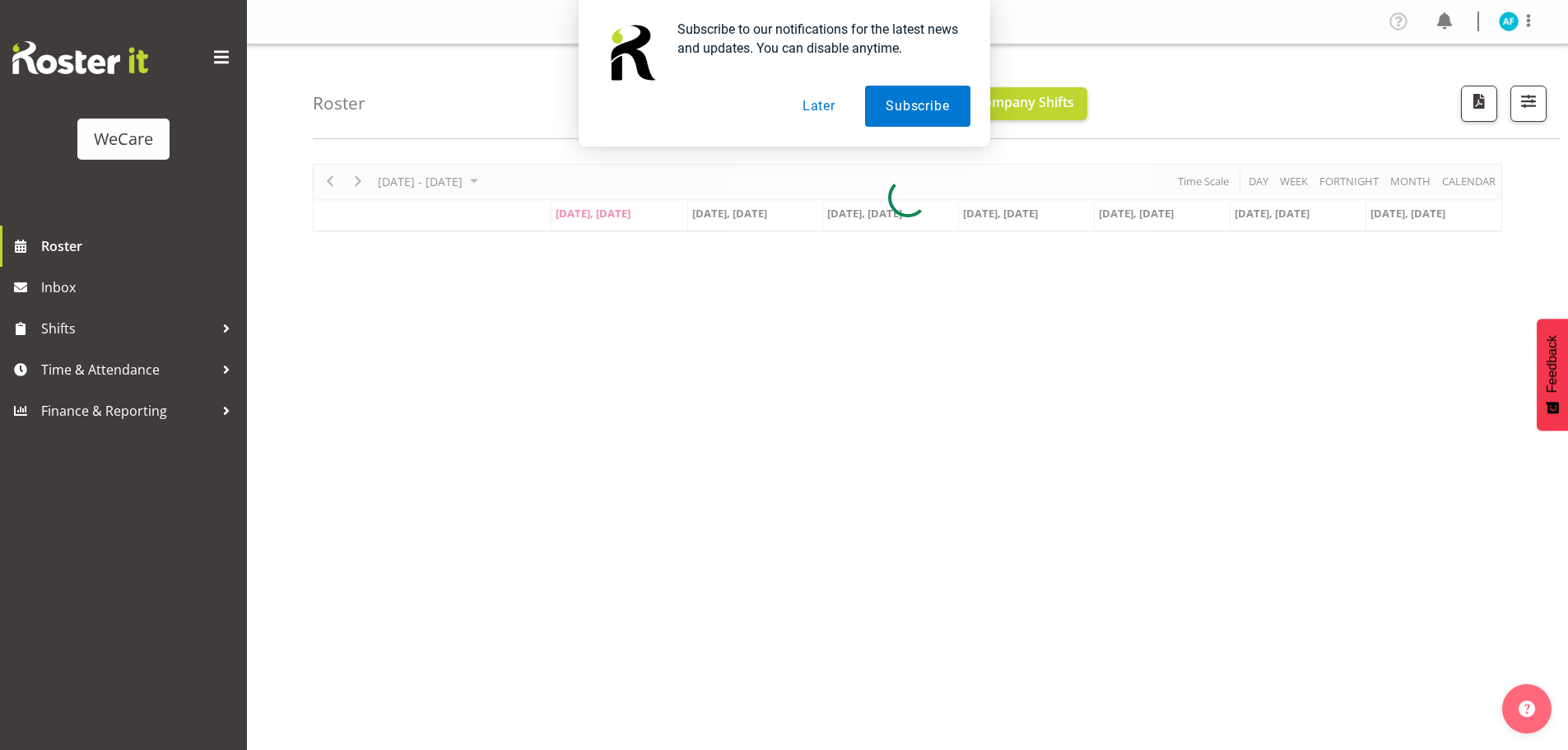
click at [820, 96] on button "Later" at bounding box center [819, 106] width 74 height 41
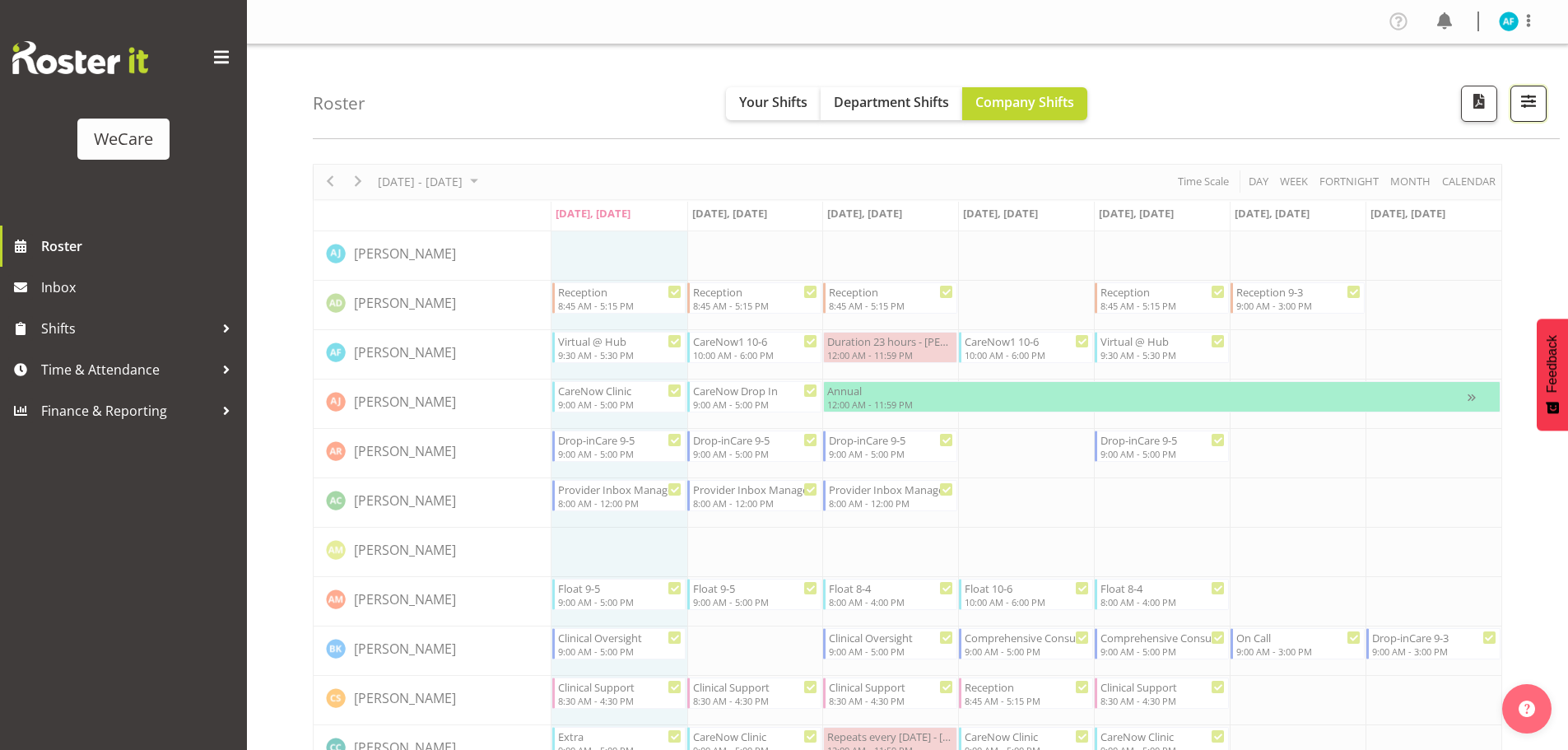
click at [1532, 106] on span "button" at bounding box center [1528, 101] width 21 height 21
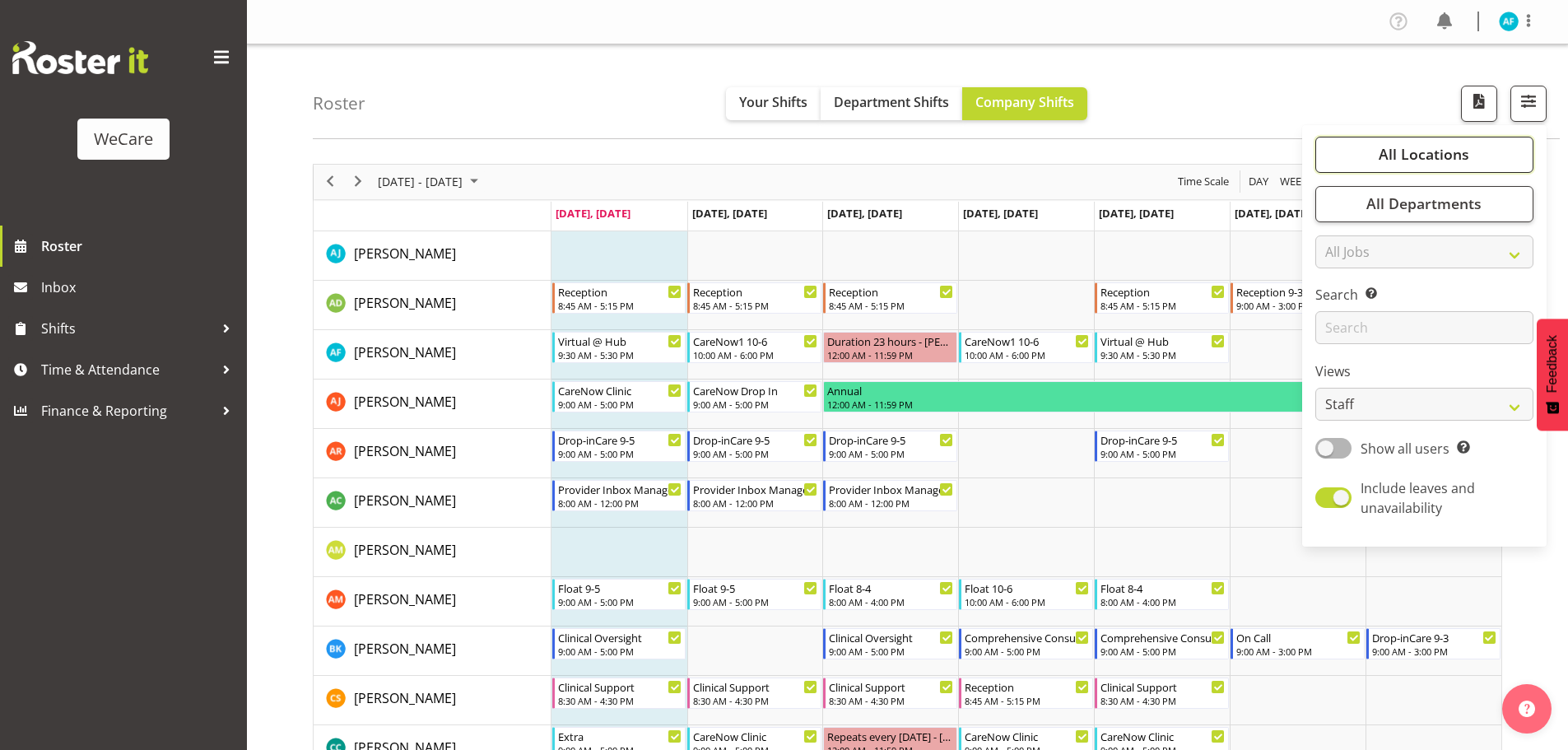
click at [1416, 158] on span "All Locations" at bounding box center [1423, 154] width 91 height 19
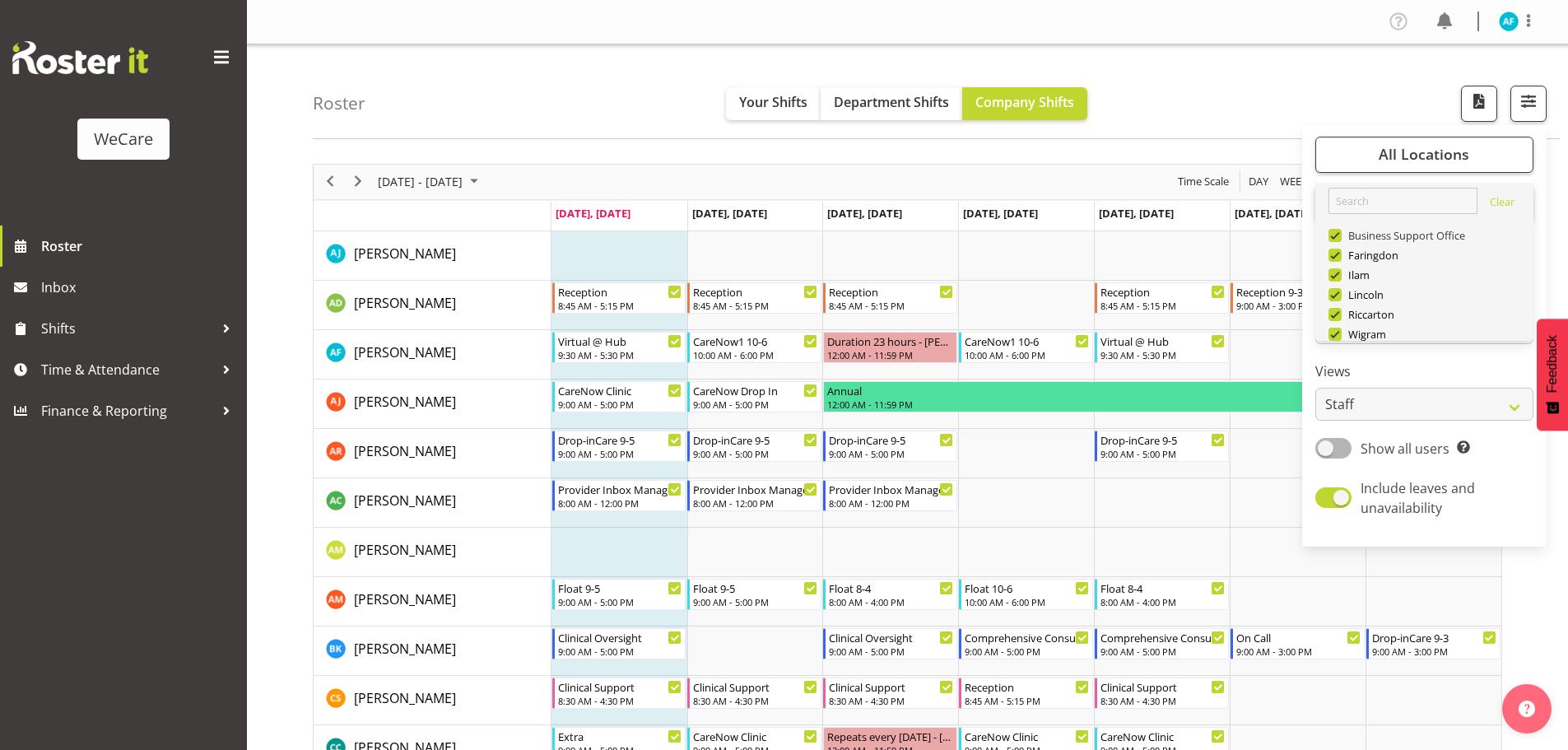
click at [1338, 234] on span at bounding box center [1335, 236] width 14 height 14
click at [1338, 234] on input "Business Support Office" at bounding box center [1333, 235] width 11 height 11
checkbox input "false"
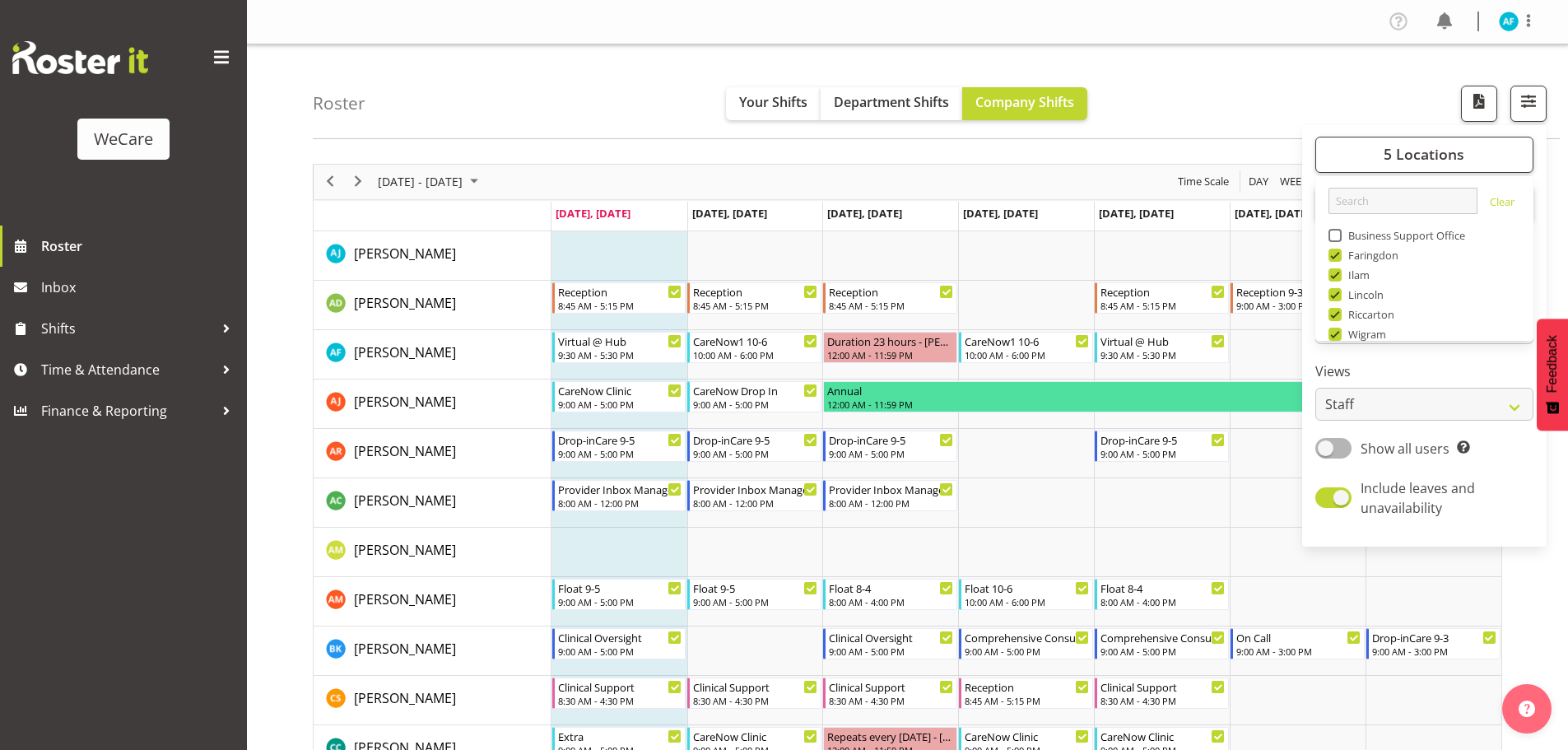
click at [1335, 258] on span at bounding box center [1335, 255] width 14 height 14
click at [1335, 258] on input "Faringdon" at bounding box center [1333, 254] width 11 height 11
checkbox input "false"
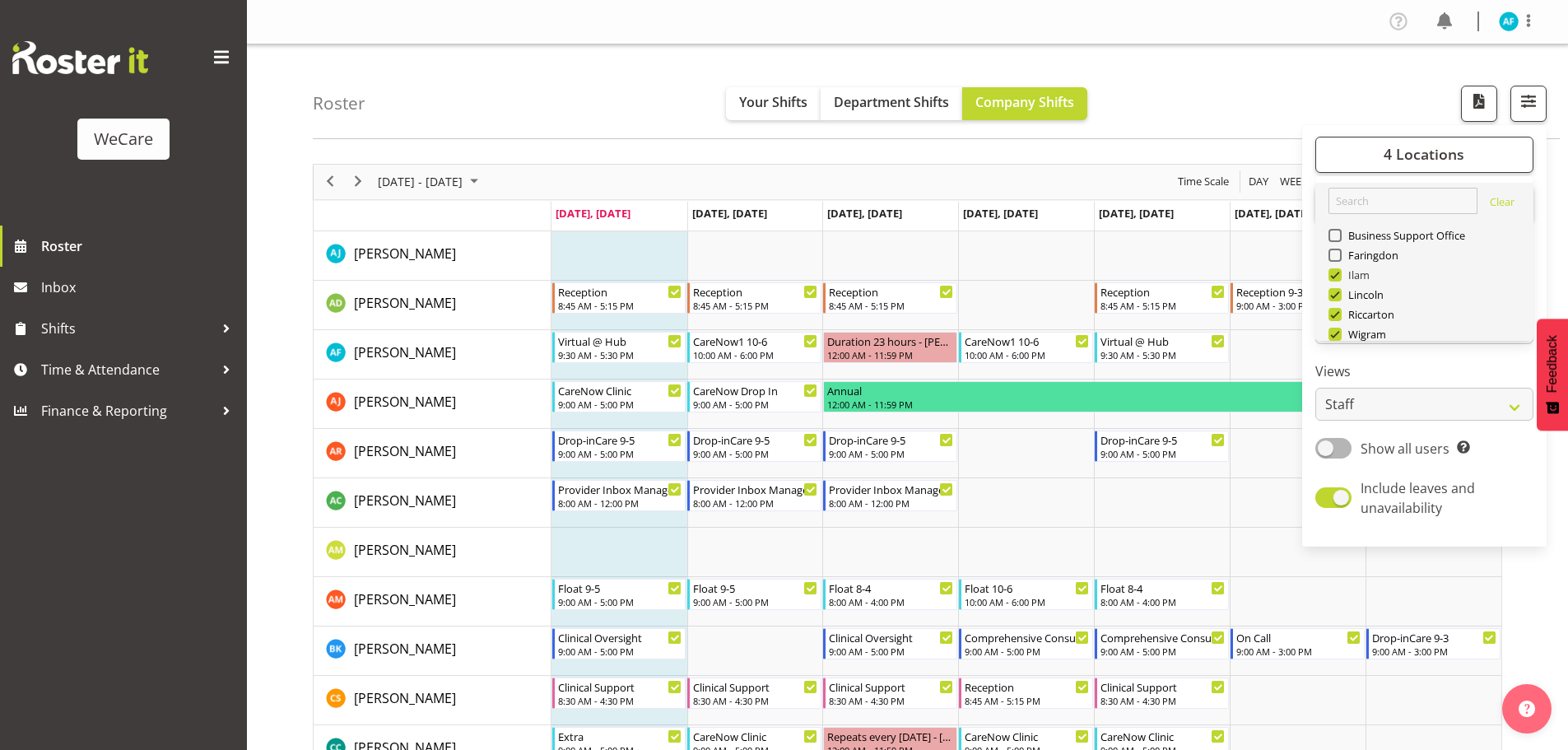
click at [1335, 271] on span at bounding box center [1335, 275] width 14 height 14
click at [1335, 271] on input "Ilam" at bounding box center [1333, 274] width 11 height 11
checkbox input "false"
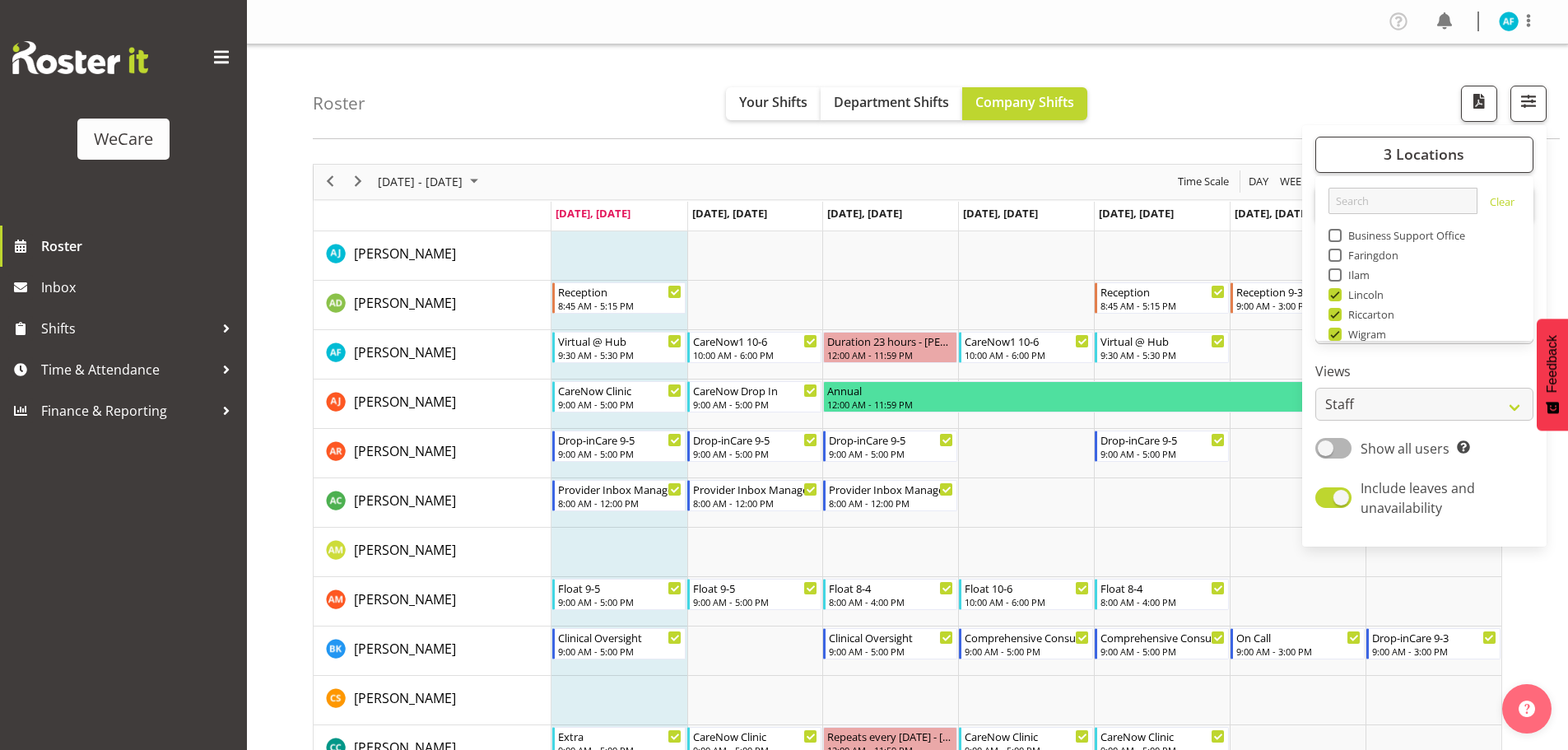
click at [1336, 298] on span at bounding box center [1335, 295] width 14 height 14
click at [1336, 298] on input "Lincoln" at bounding box center [1333, 294] width 11 height 11
checkbox input "false"
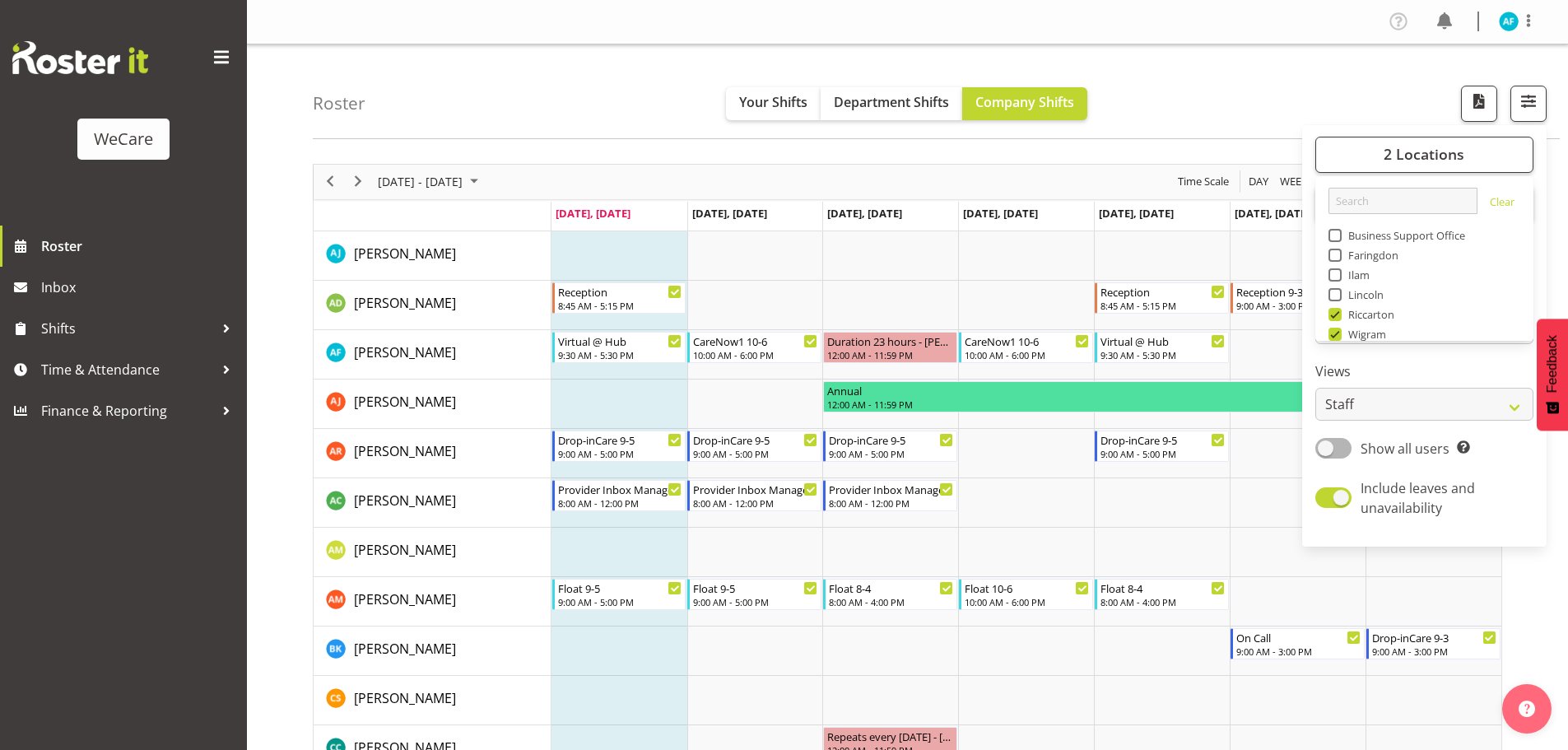
click at [1335, 316] on span at bounding box center [1335, 315] width 14 height 14
click at [1335, 316] on input "Riccarton" at bounding box center [1333, 314] width 11 height 11
checkbox input "false"
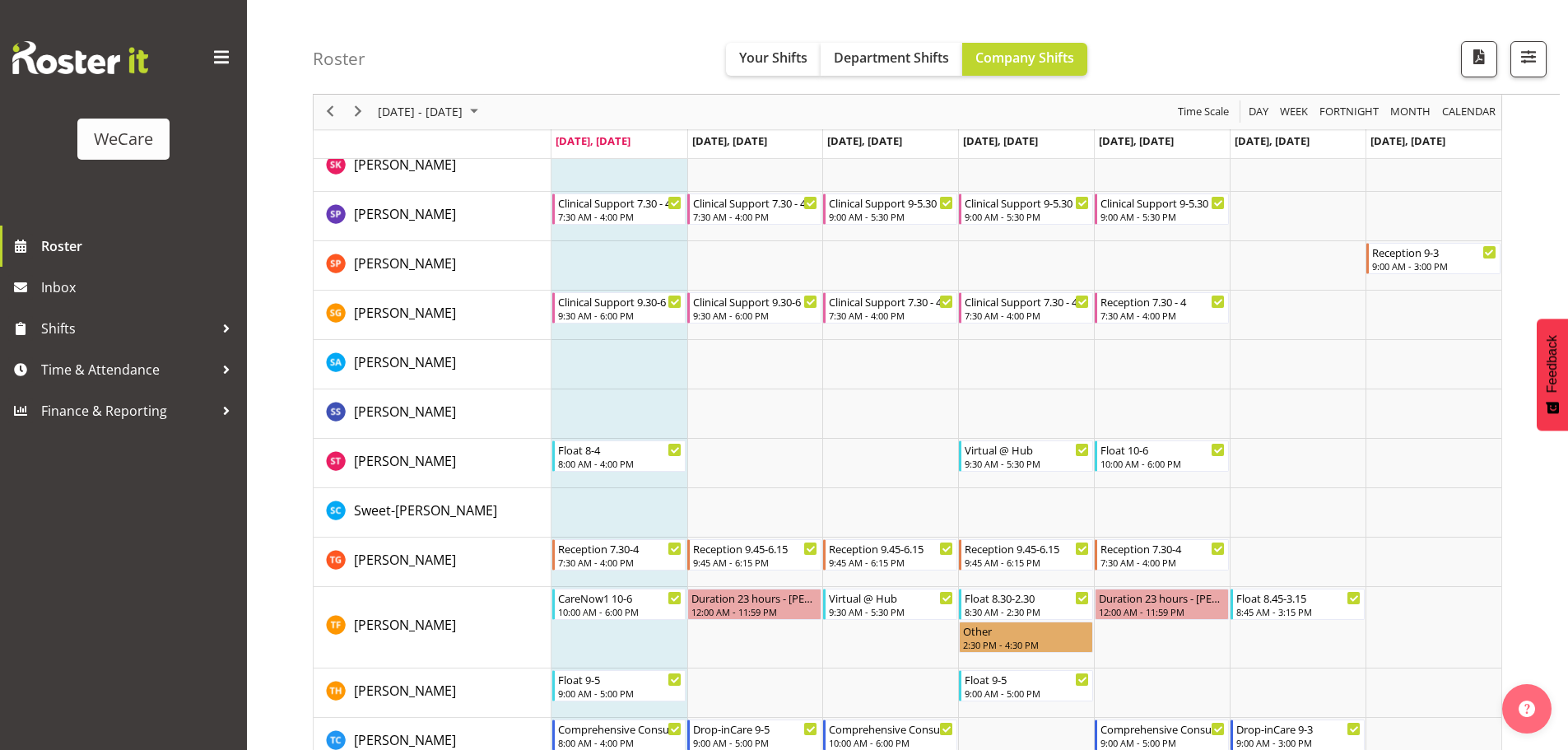
scroll to position [2057, 0]
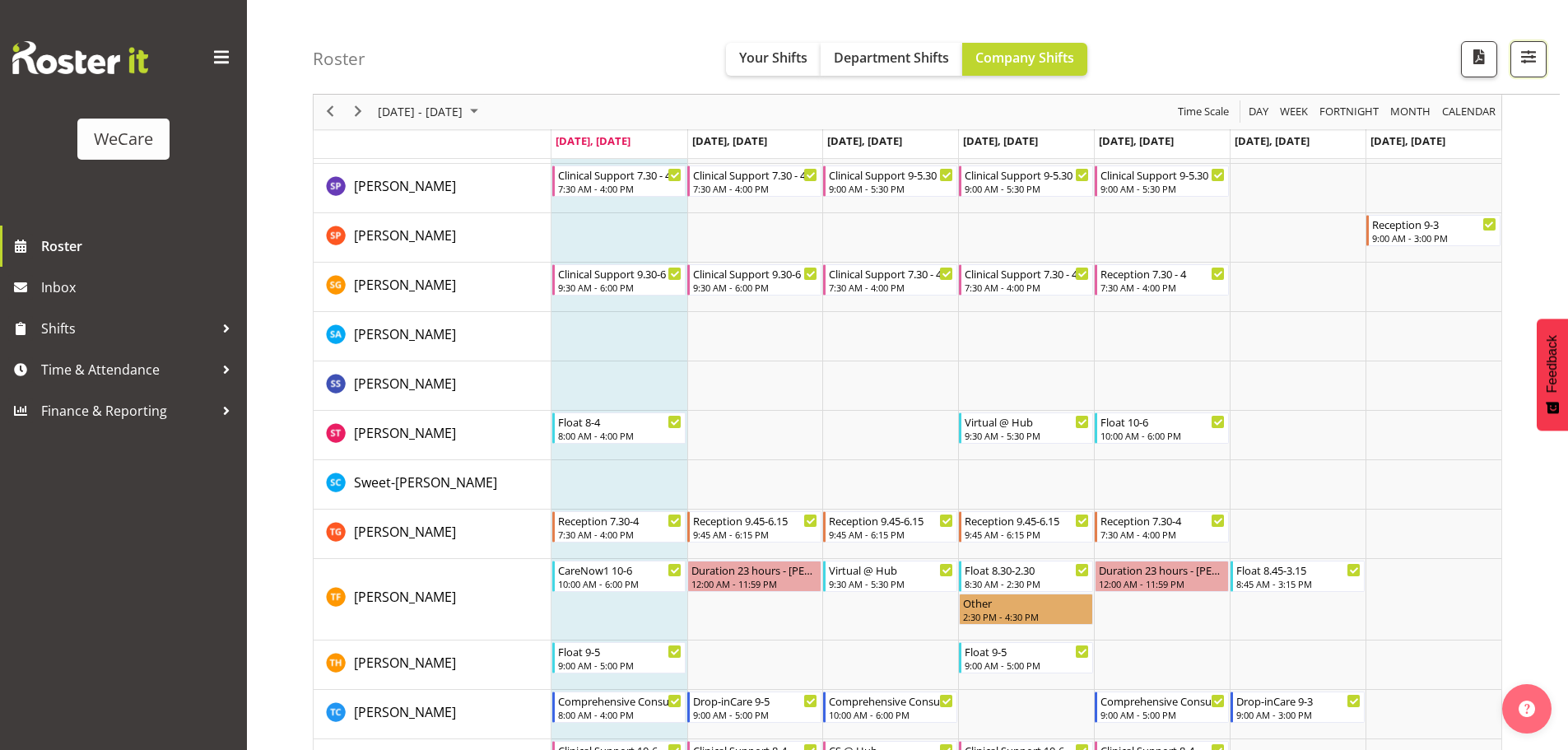
click at [1526, 52] on span "button" at bounding box center [1528, 56] width 21 height 21
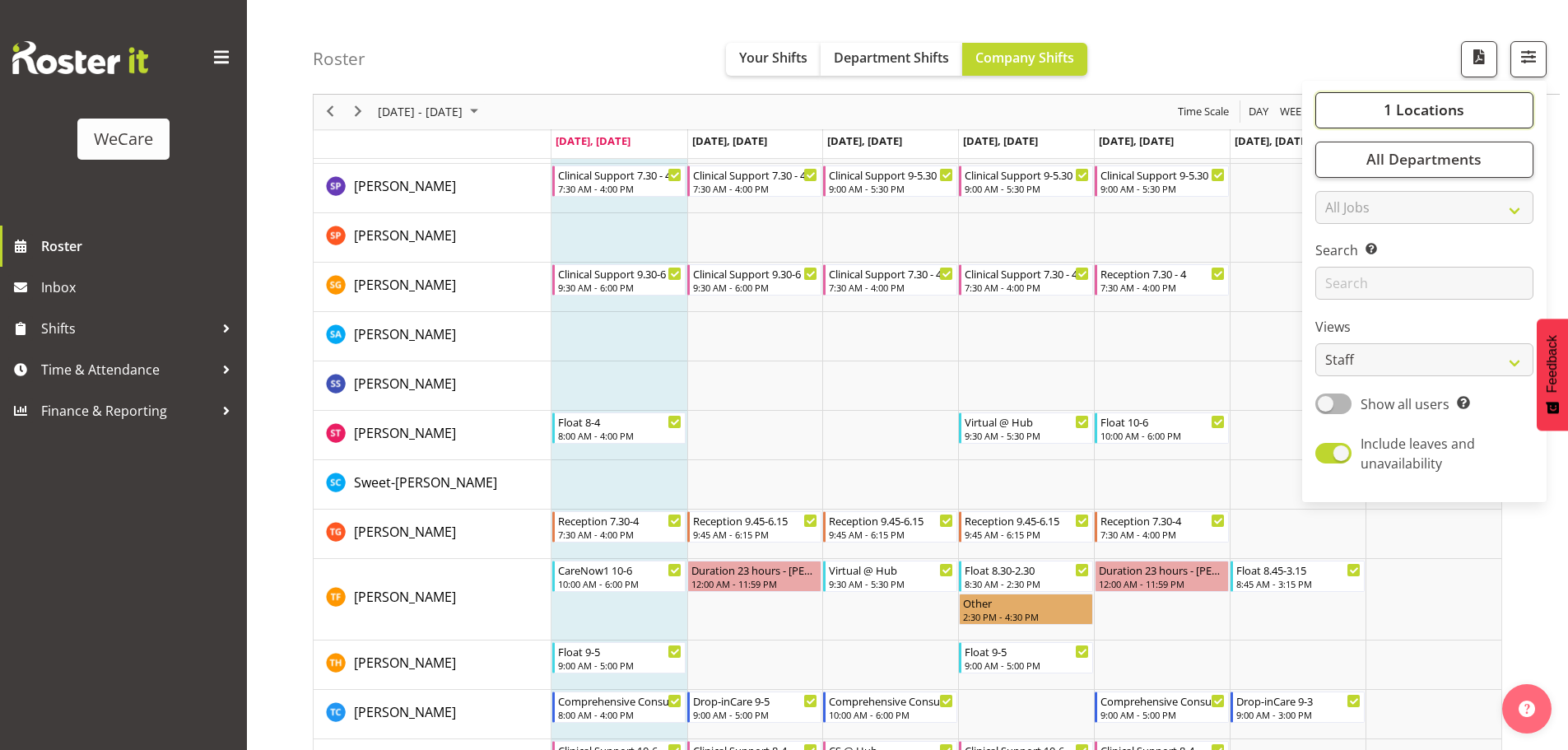
click at [1377, 113] on button "1 Locations" at bounding box center [1424, 110] width 218 height 36
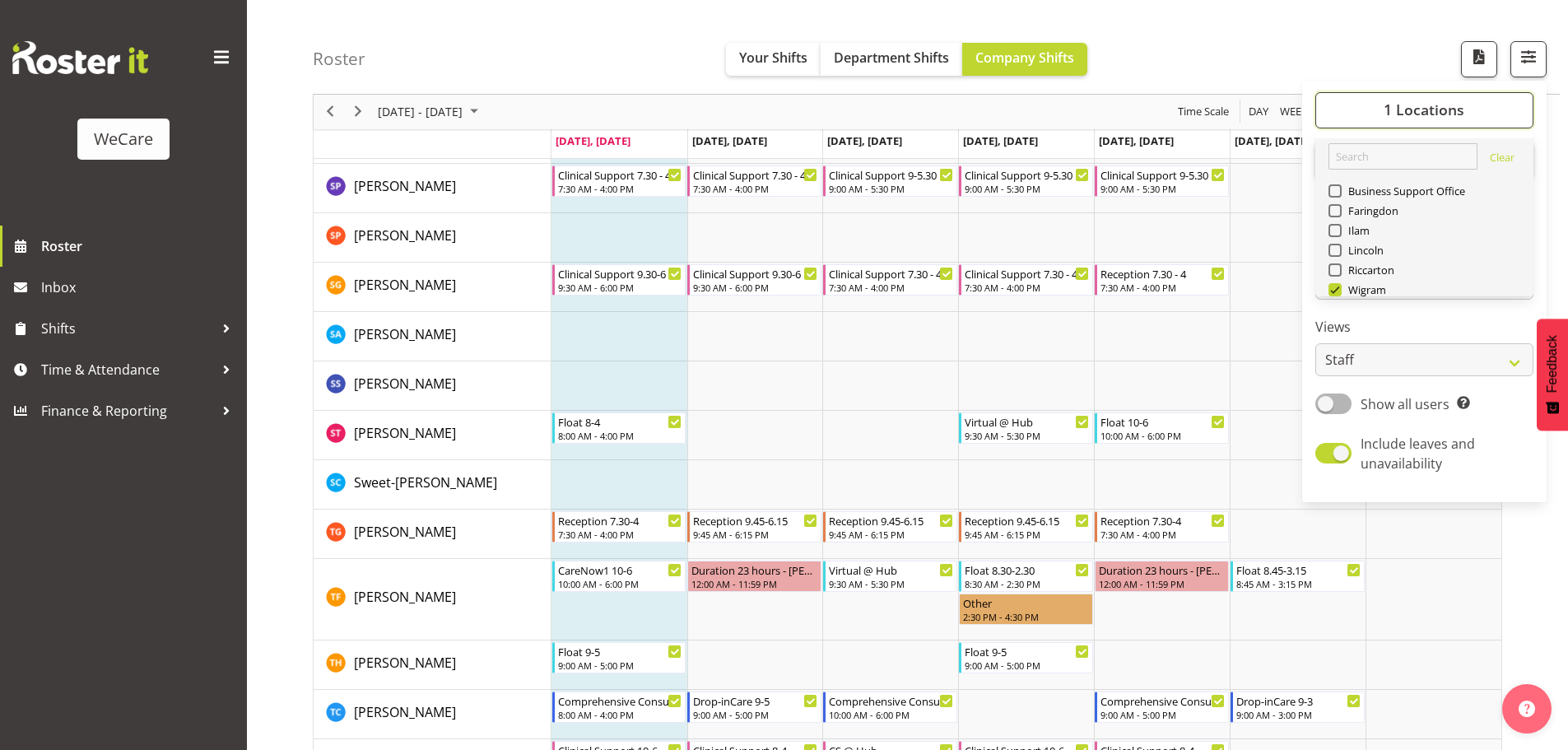
scroll to position [59, 0]
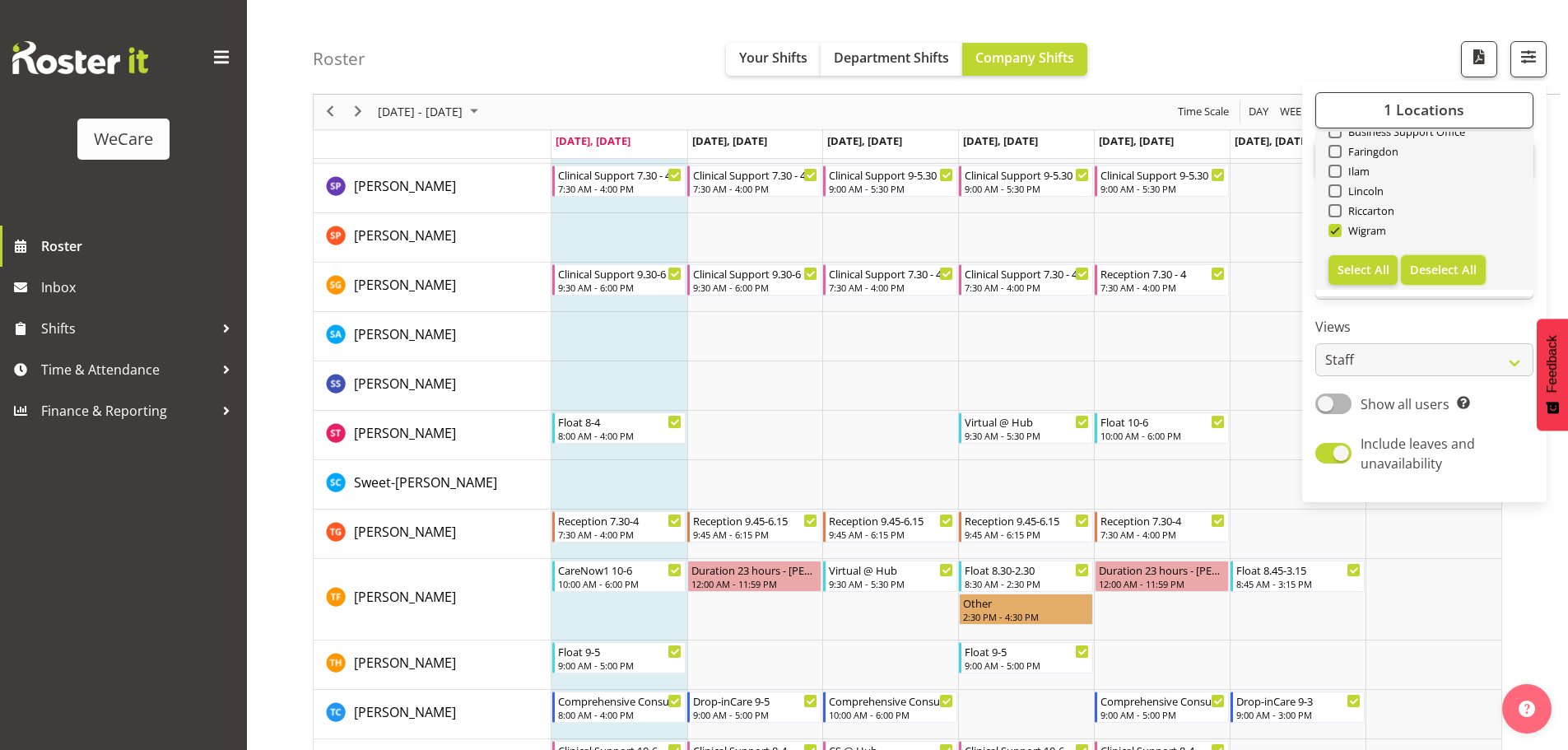
click at [1424, 267] on span "Deselect All" at bounding box center [1442, 270] width 66 height 16
checkbox input "false"
click at [1366, 272] on span "Select All" at bounding box center [1363, 270] width 52 height 16
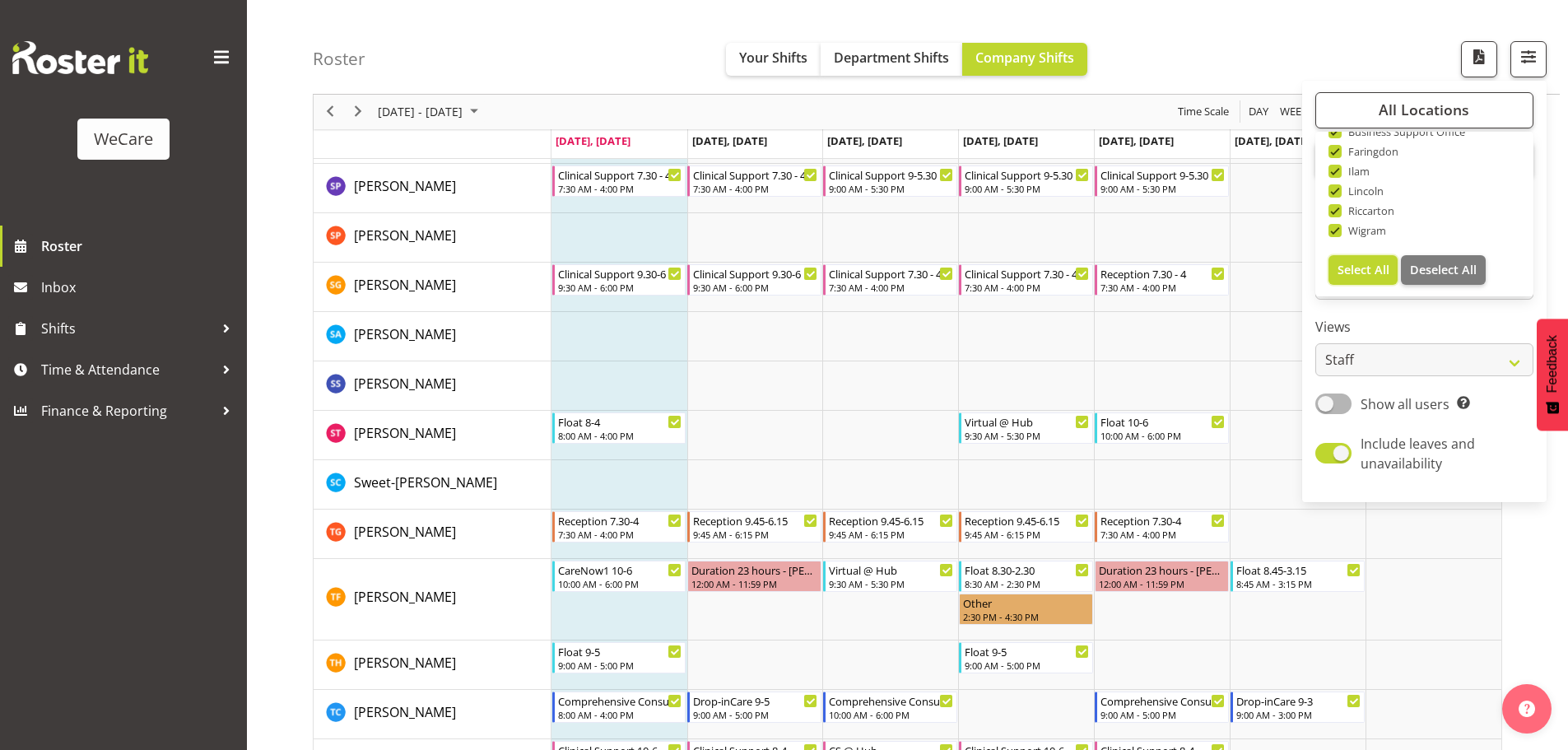
checkbox input "true"
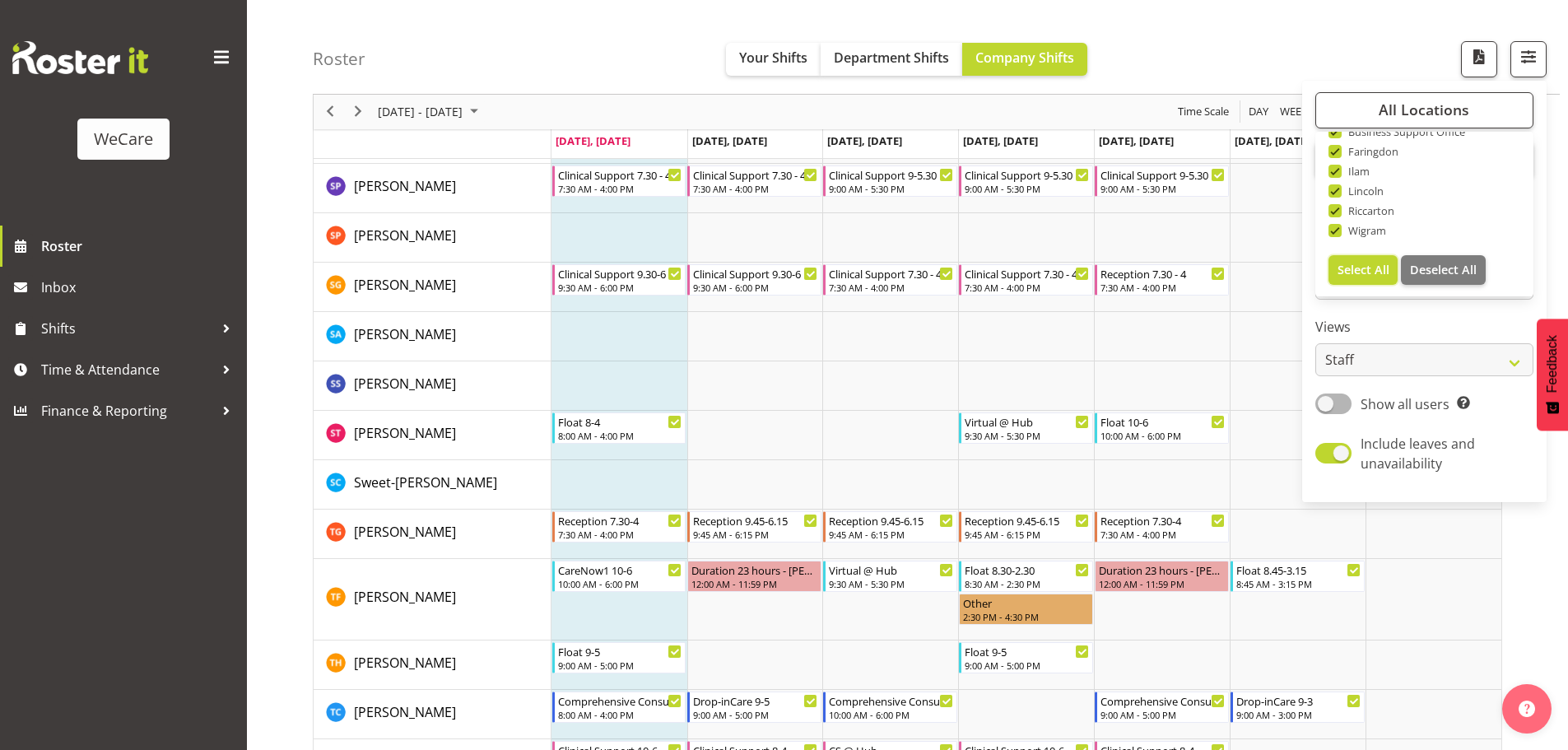
checkbox input "true"
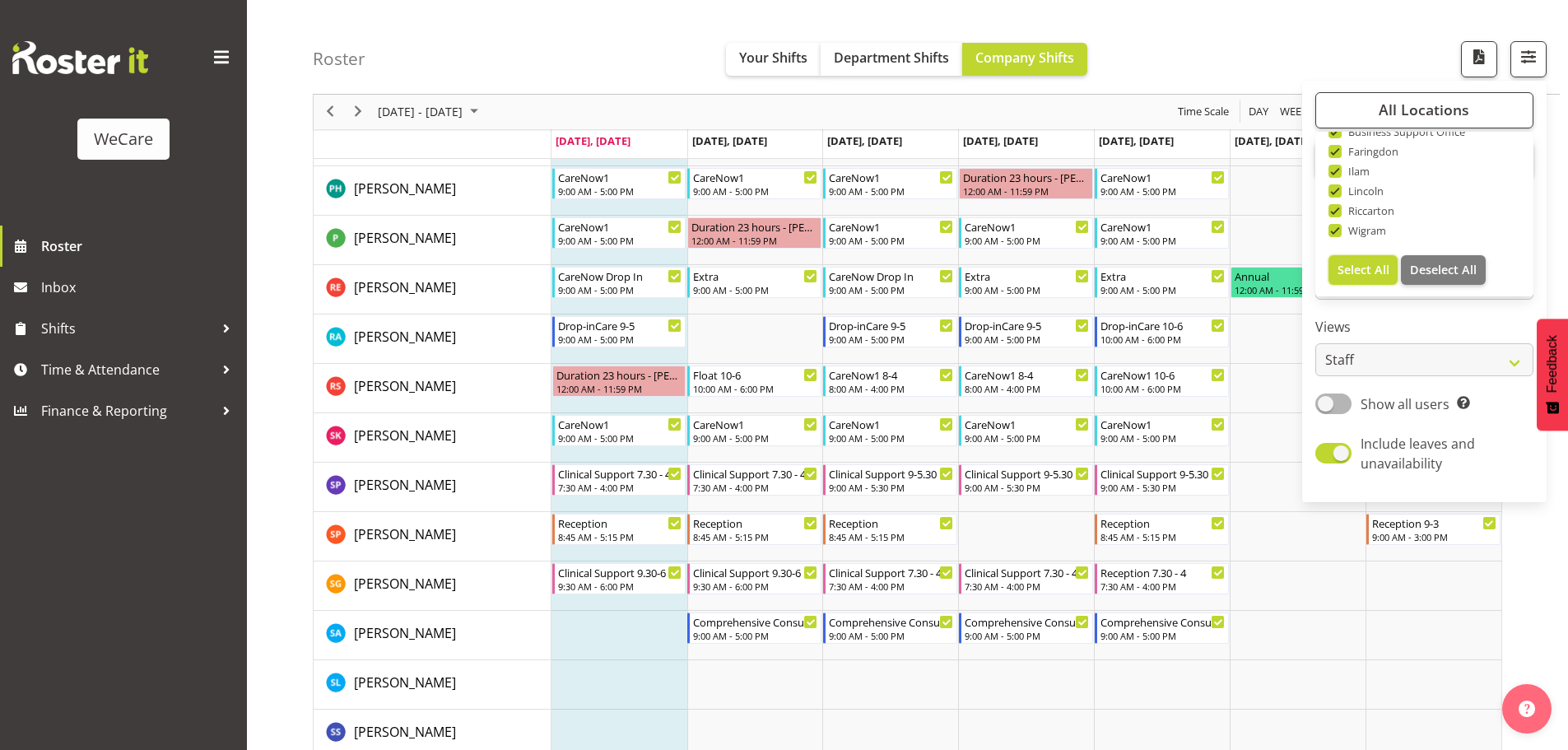
scroll to position [2222, 0]
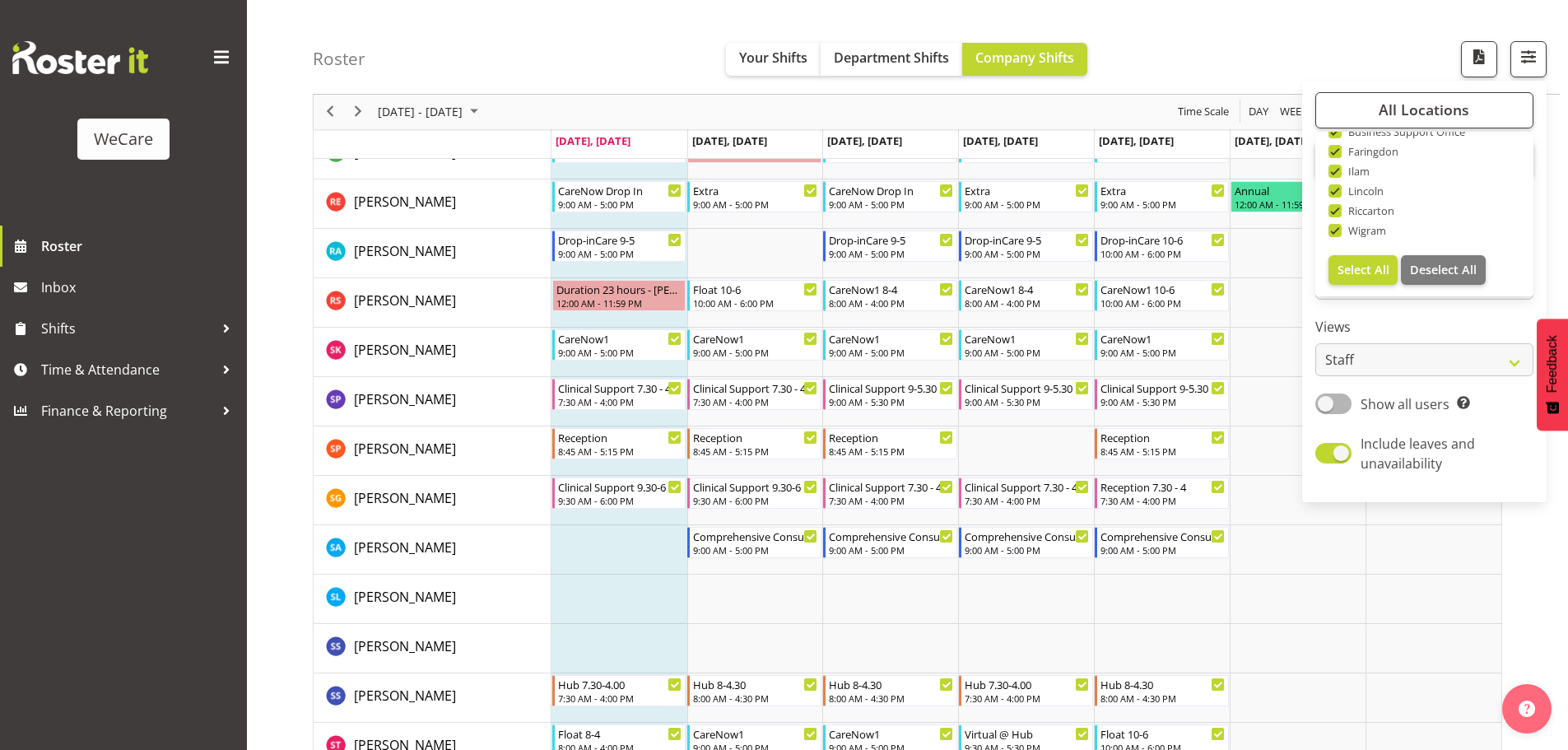
drag, startPoint x: 826, startPoint y: 664, endPoint x: 1043, endPoint y: 678, distance: 217.5
click at [827, 664] on td "Timeline Week of August 11, 2025" at bounding box center [889, 648] width 135 height 50
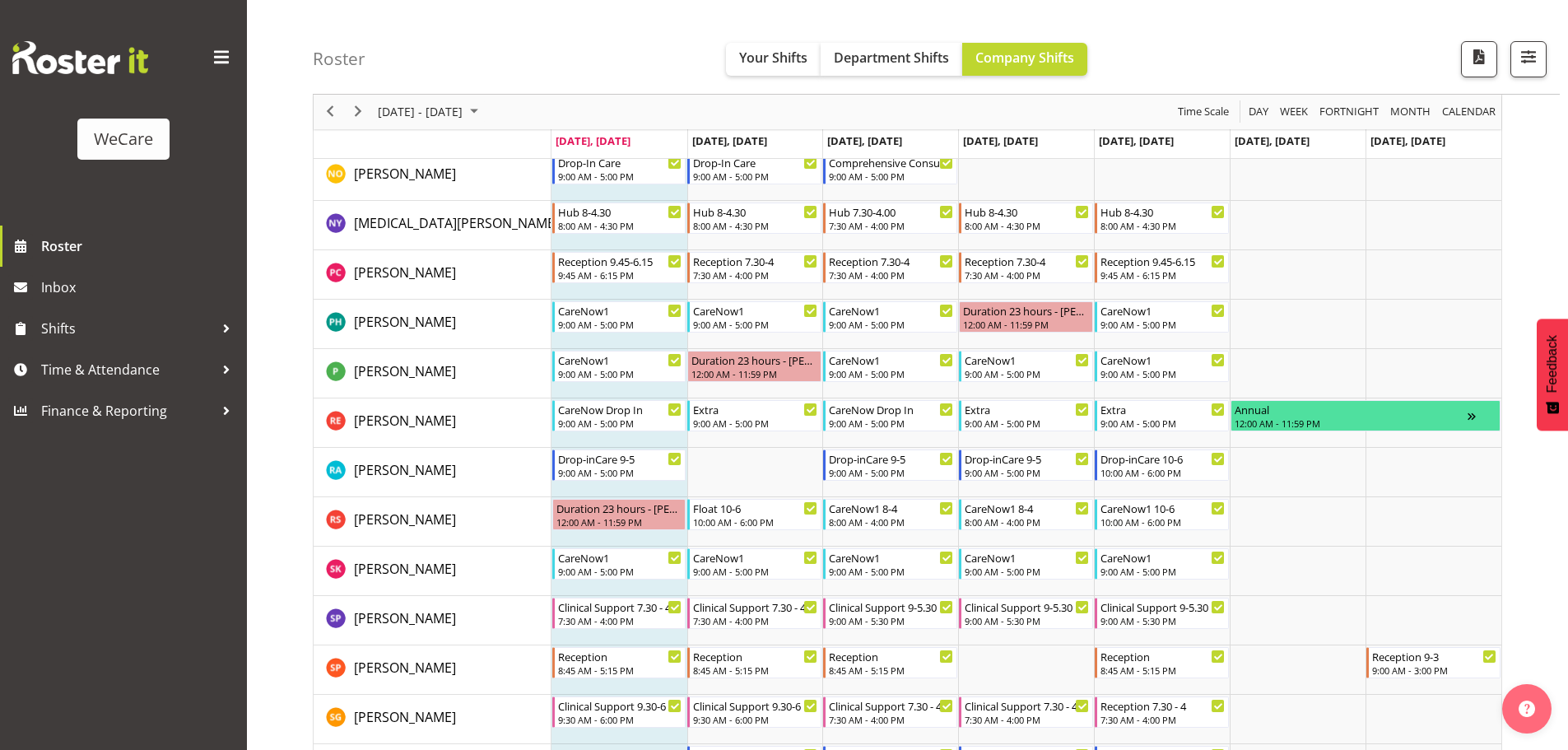
scroll to position [1975, 0]
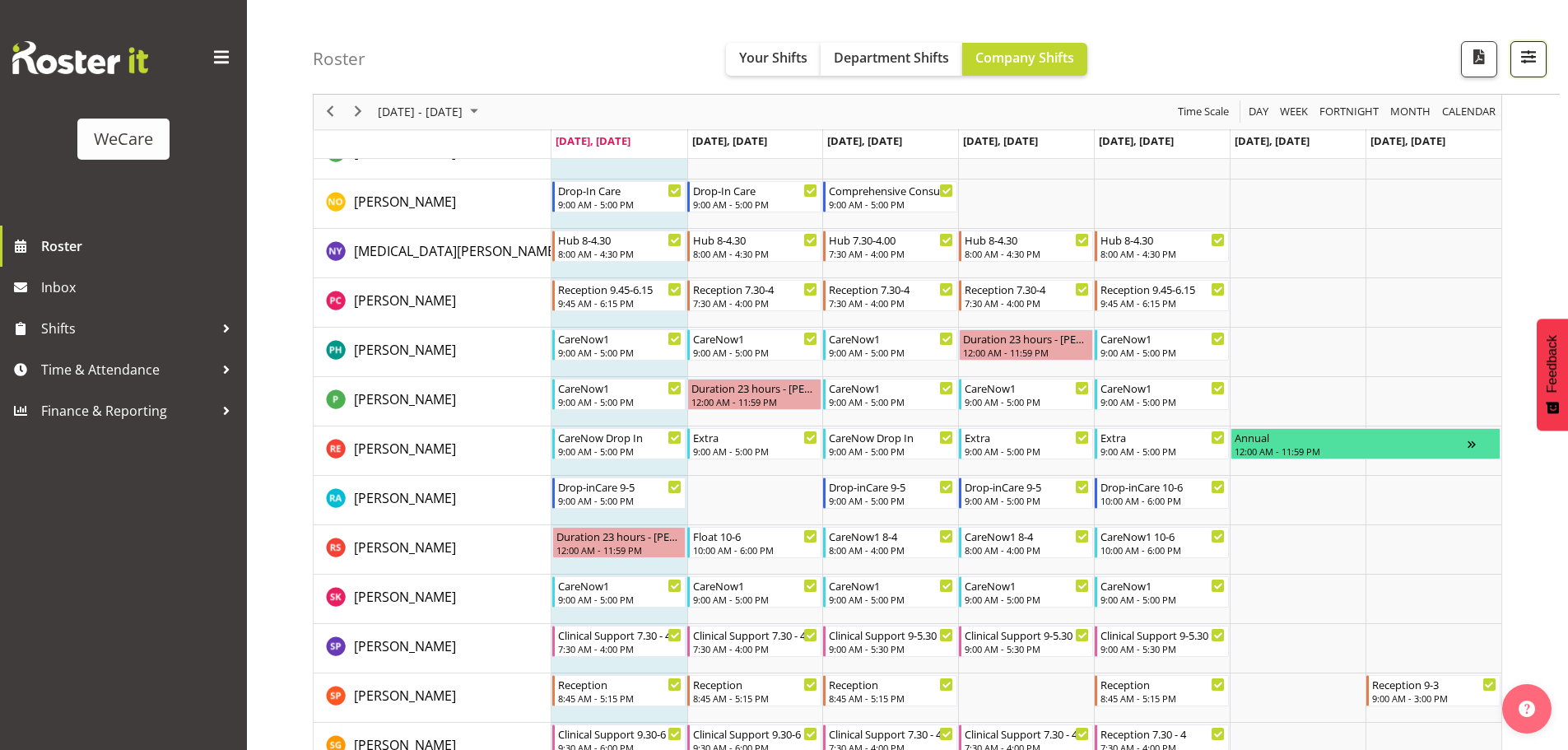
click at [1534, 51] on span "button" at bounding box center [1528, 56] width 21 height 21
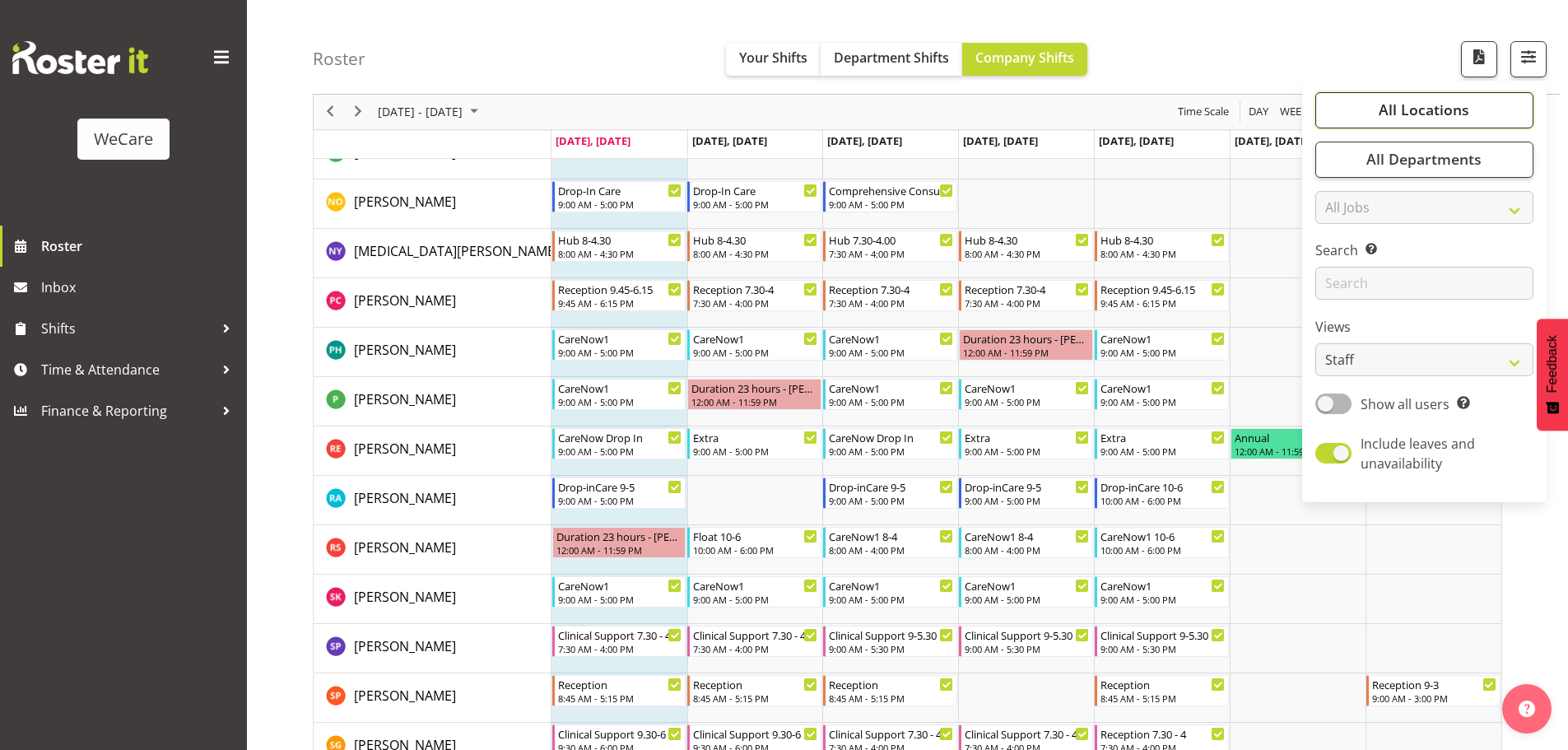
click at [1383, 113] on span "All Locations" at bounding box center [1423, 110] width 91 height 19
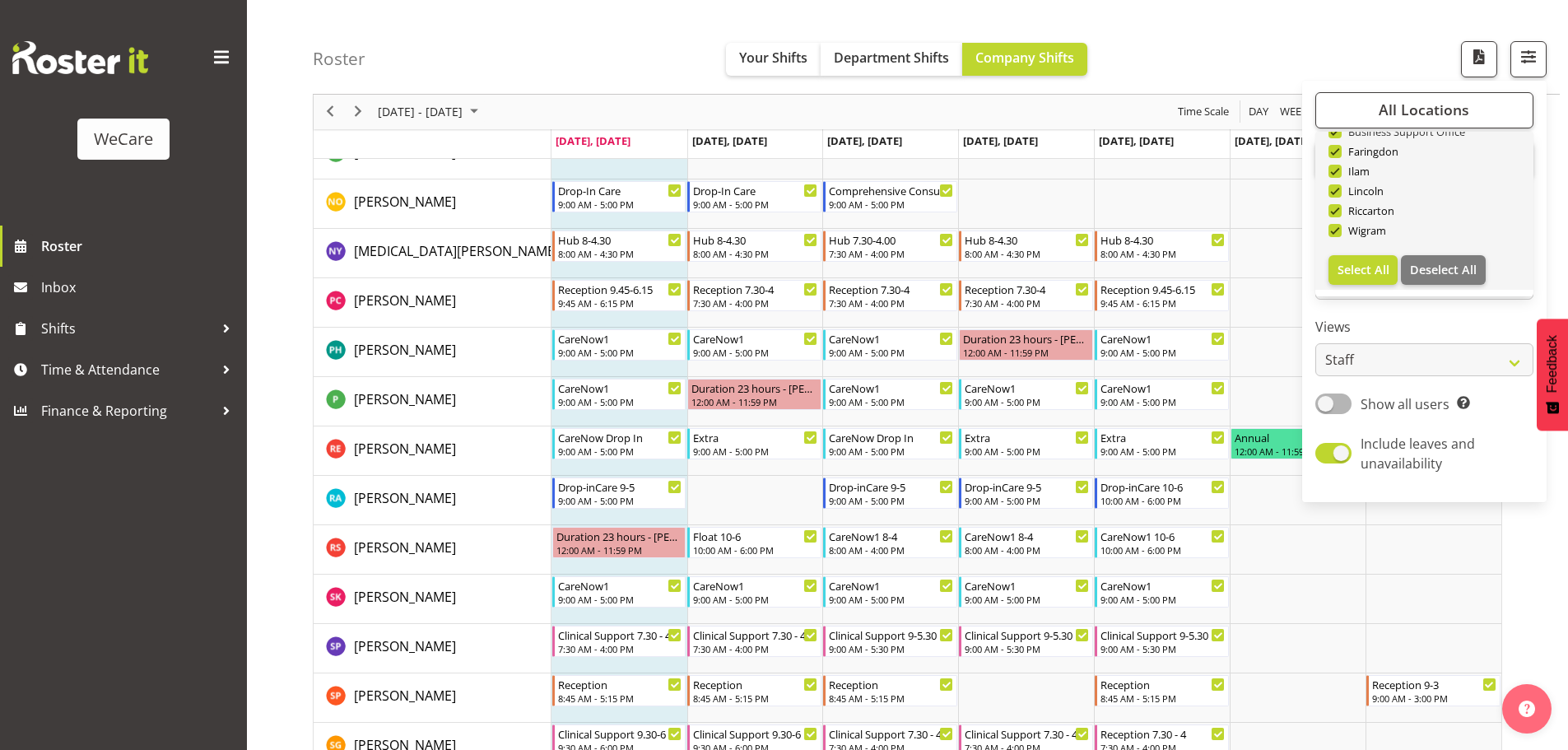
click at [1340, 135] on span at bounding box center [1335, 131] width 14 height 14
click at [1339, 135] on input "Business Support Office" at bounding box center [1333, 131] width 11 height 11
checkbox input "false"
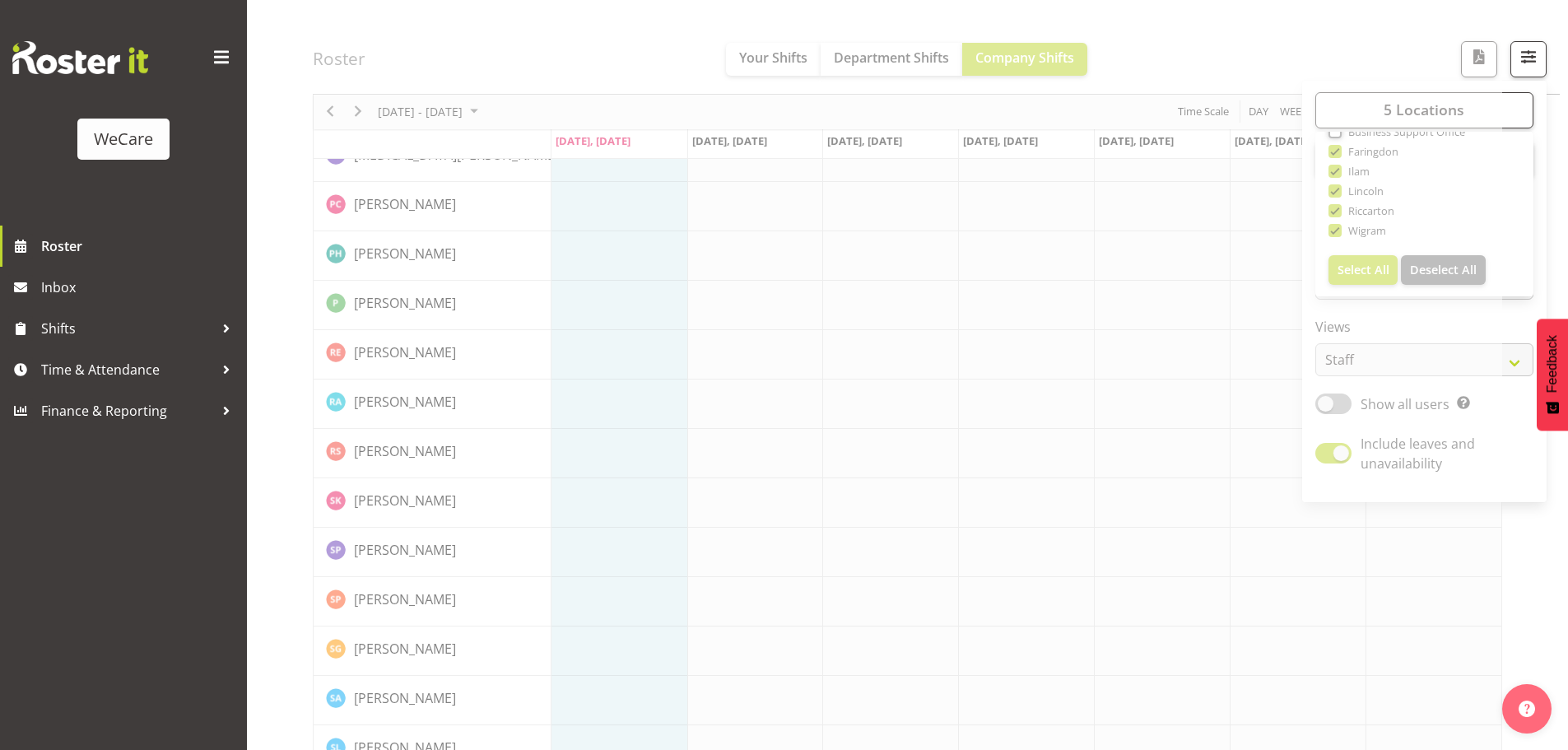
scroll to position [55, 0]
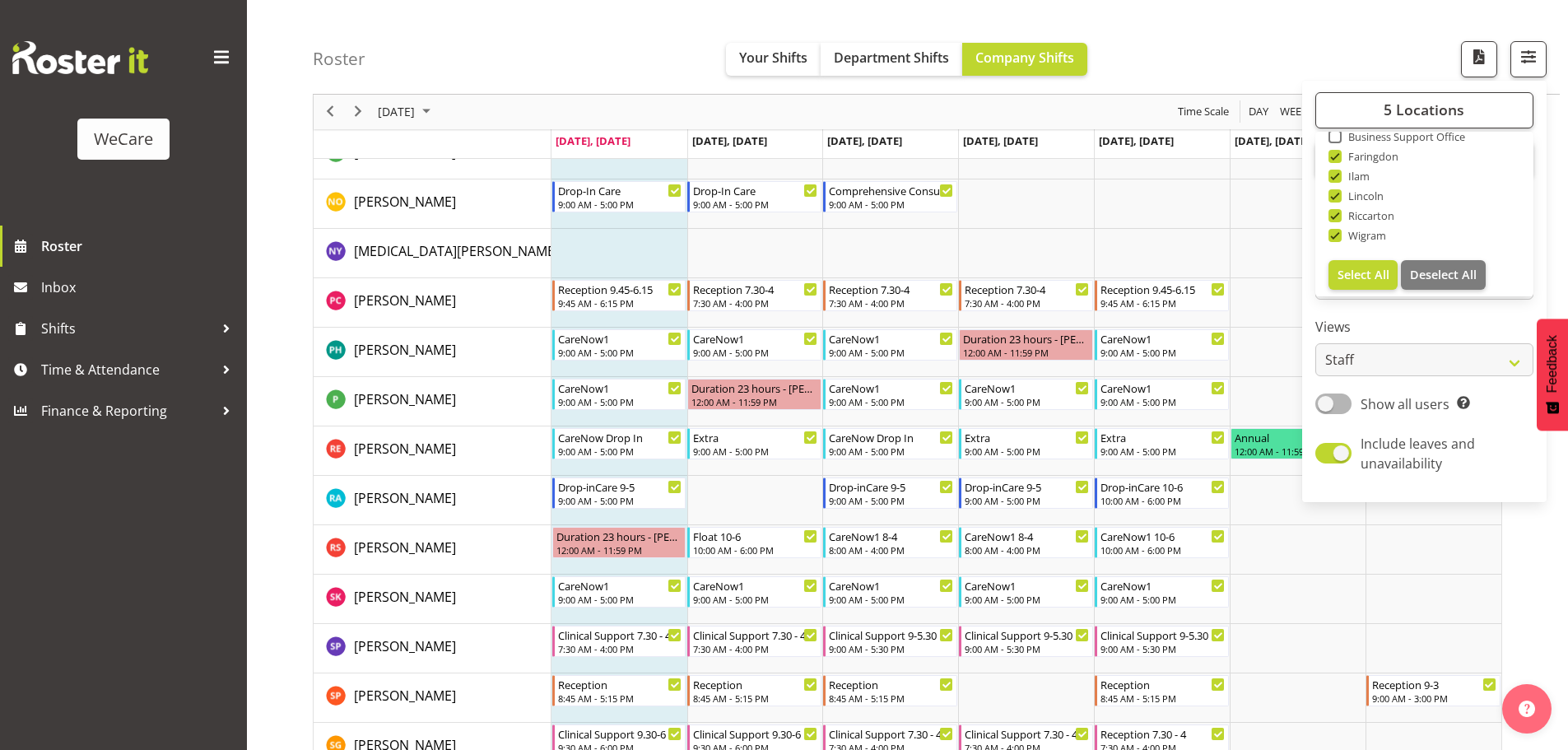
click at [1337, 157] on span at bounding box center [1335, 157] width 14 height 14
click at [1337, 157] on input "Faringdon" at bounding box center [1333, 156] width 11 height 11
checkbox input "false"
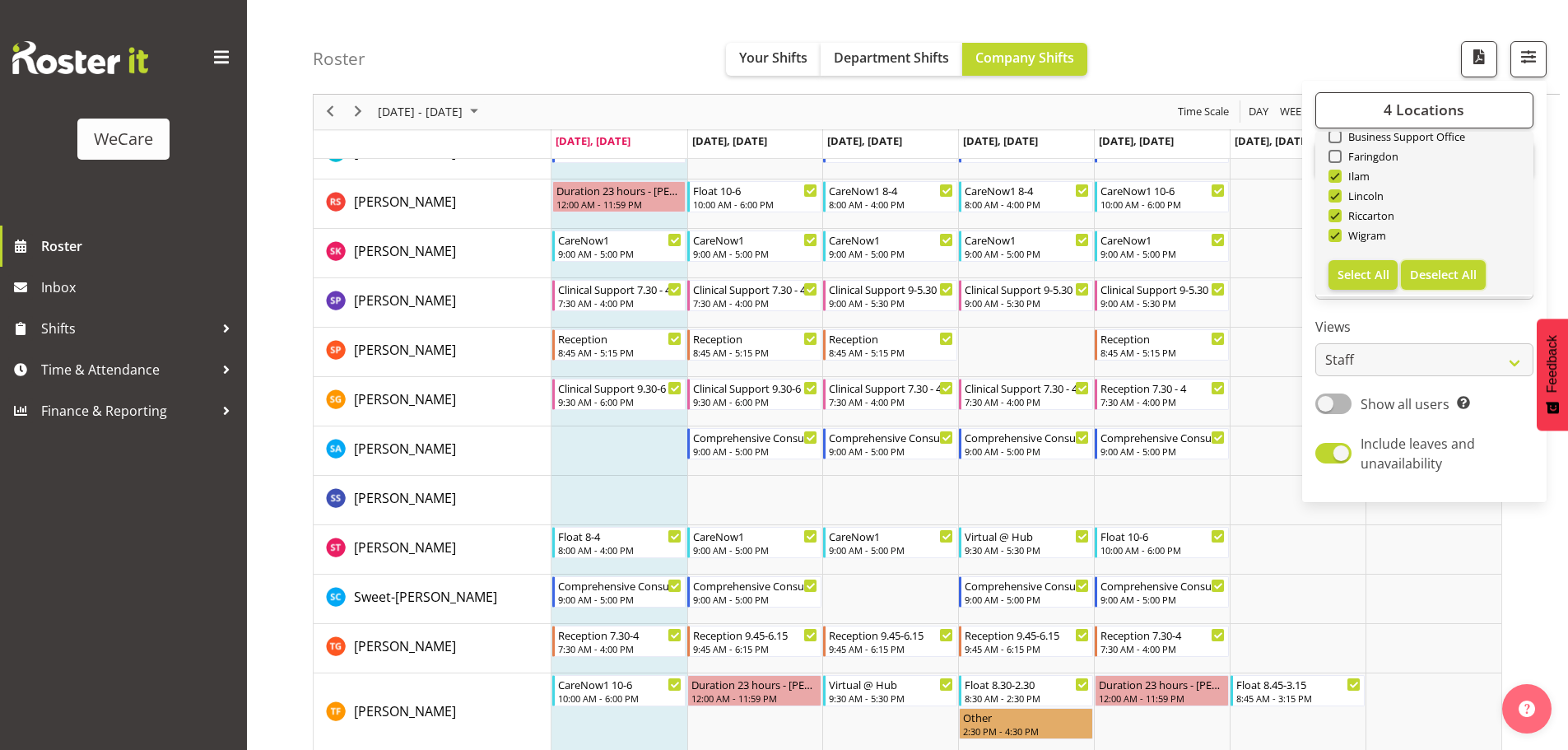
click at [1420, 269] on span "Deselect All" at bounding box center [1442, 275] width 66 height 16
checkbox input "false"
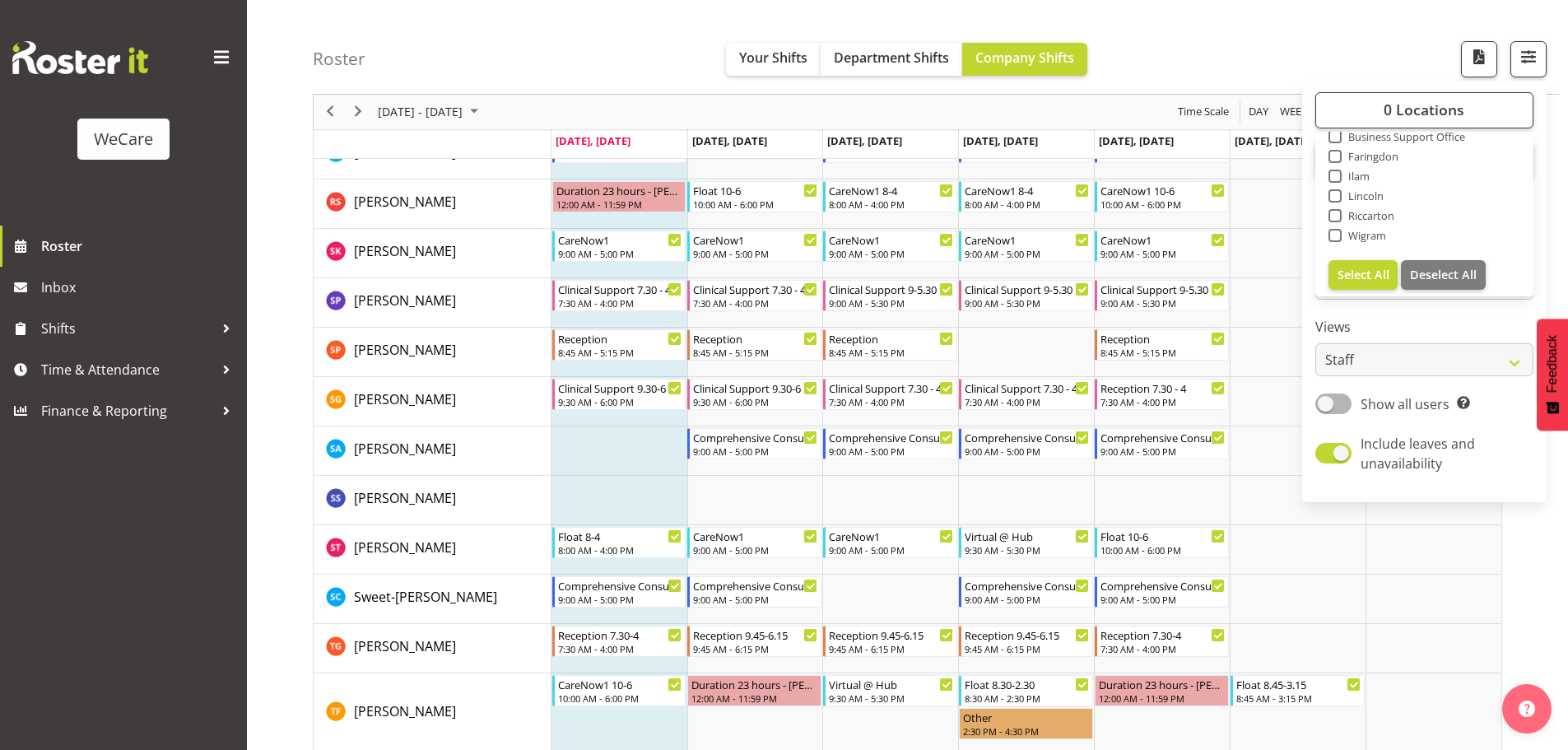
click at [1334, 232] on span at bounding box center [1335, 236] width 14 height 14
click at [1334, 232] on input "Wigram" at bounding box center [1333, 236] width 11 height 11
checkbox input "true"
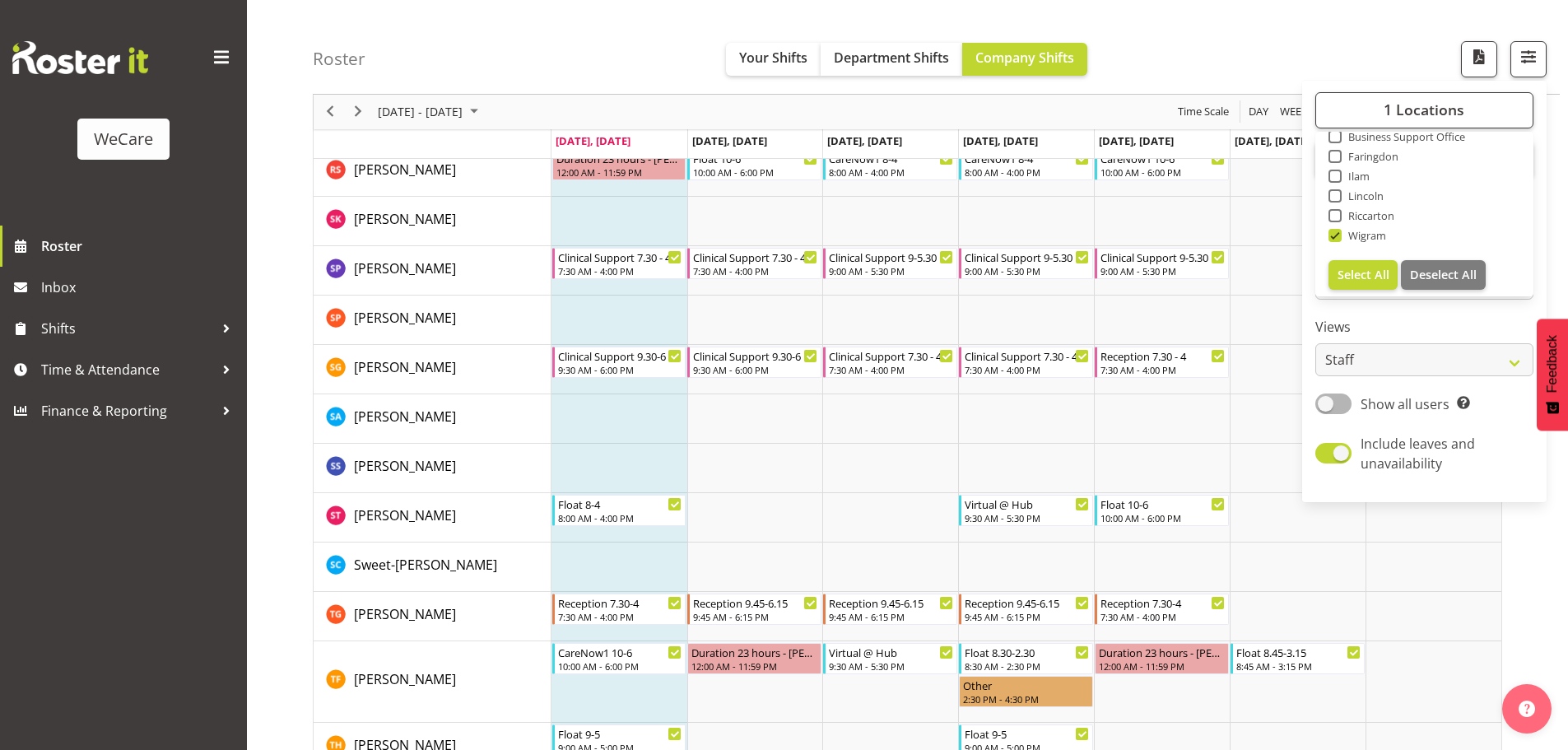
click at [355, 112] on span "Next" at bounding box center [357, 112] width 19 height 20
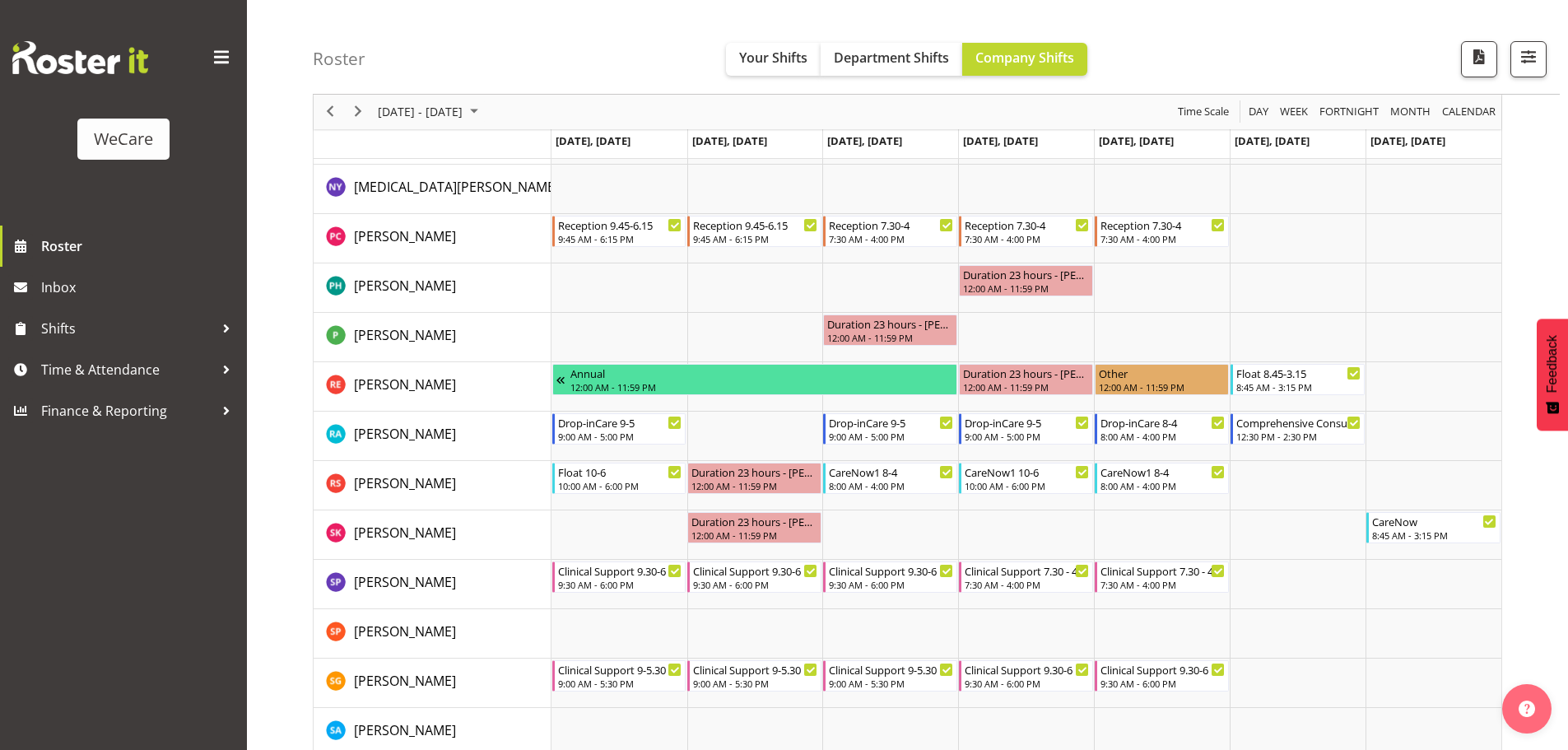
scroll to position [2007, 0]
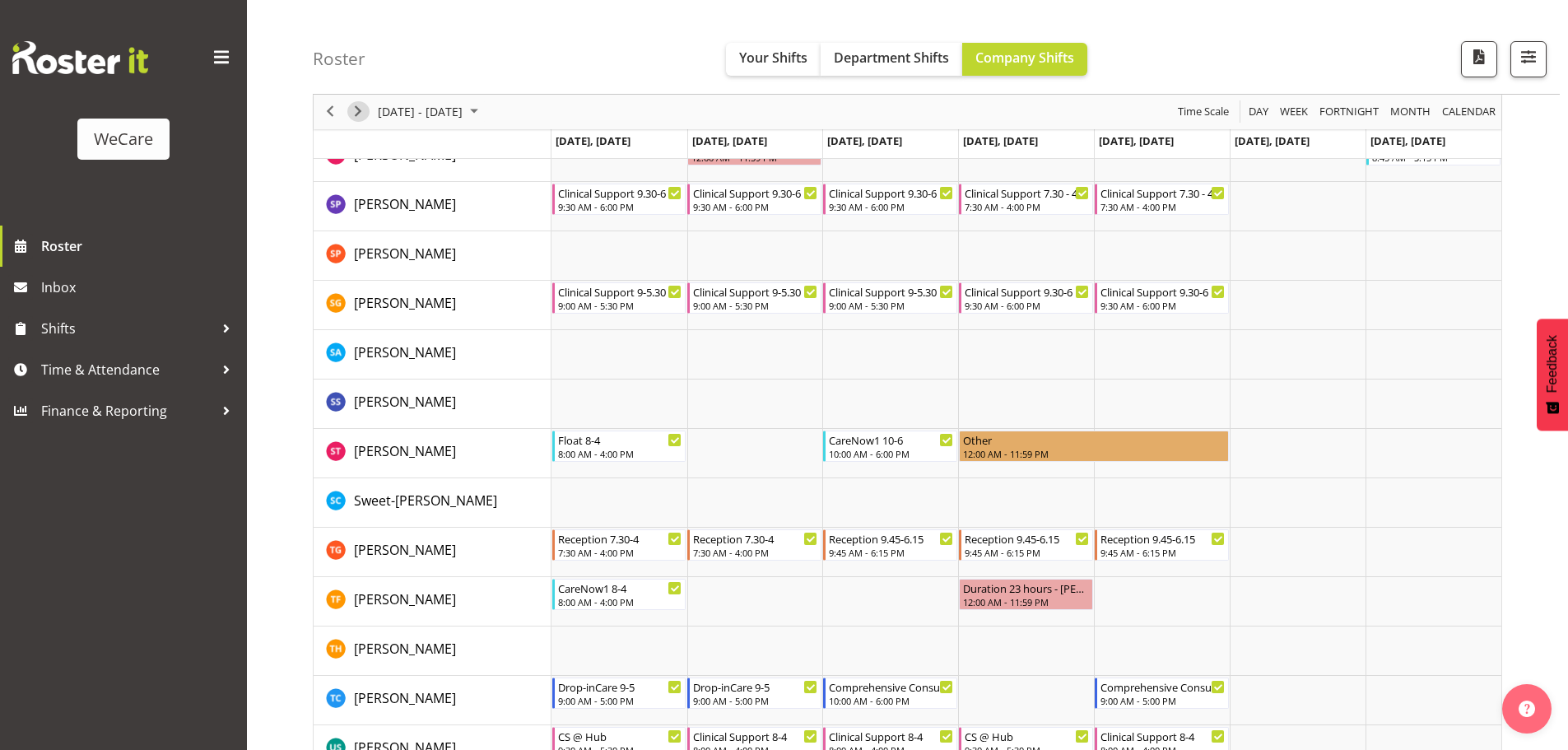
click at [357, 114] on span "Next" at bounding box center [357, 112] width 19 height 20
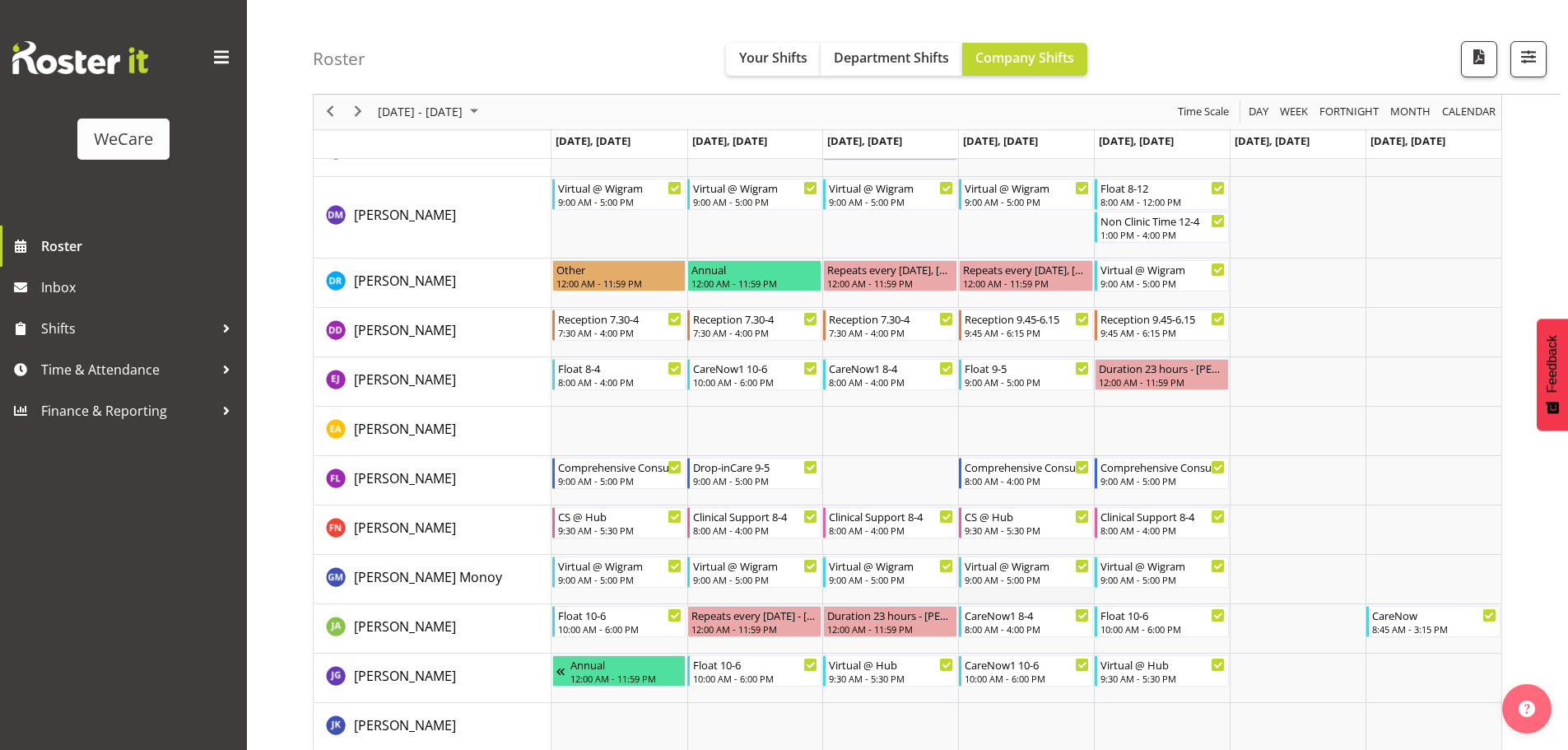
scroll to position [597, 0]
